Goal: Task Accomplishment & Management: Manage account settings

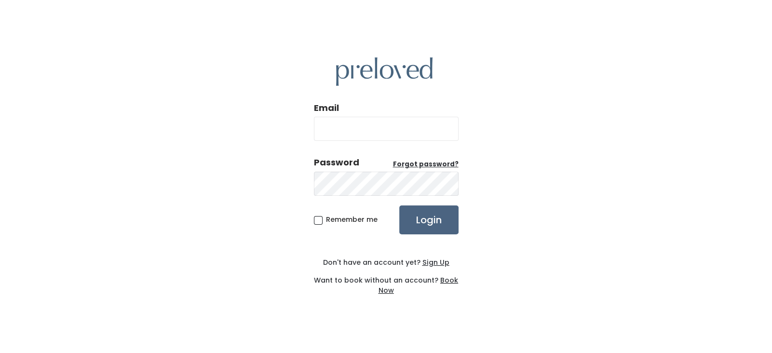
type input "[EMAIL_ADDRESS][DOMAIN_NAME]"
click at [444, 221] on input "Login" at bounding box center [428, 219] width 59 height 29
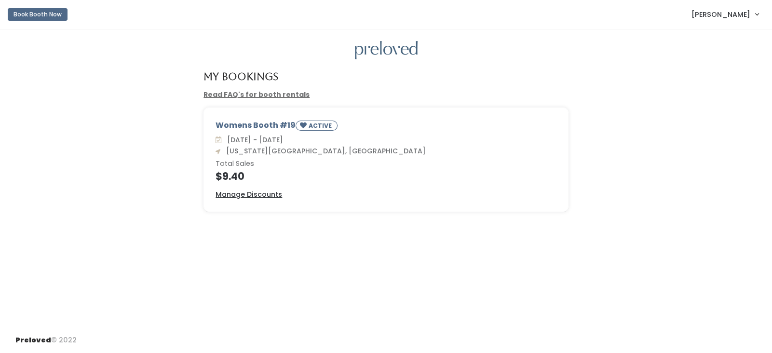
click at [758, 11] on link "[PERSON_NAME]" at bounding box center [724, 14] width 86 height 21
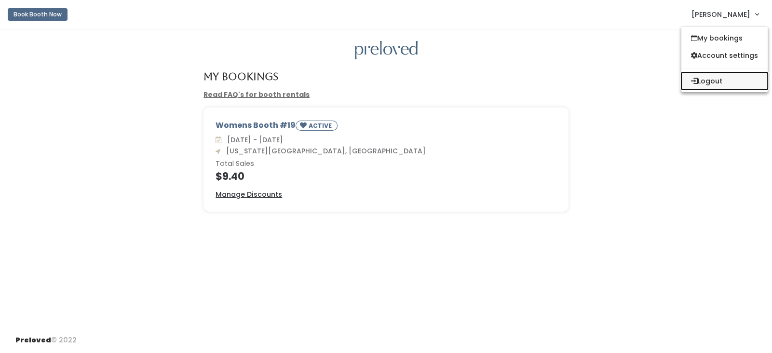
click at [722, 85] on button "Logout" at bounding box center [724, 80] width 86 height 17
